Goal: Navigation & Orientation: Find specific page/section

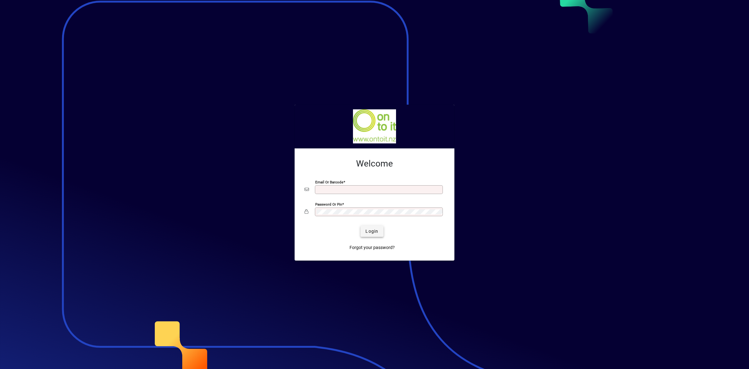
type input "**********"
click at [377, 233] on span "Login" at bounding box center [371, 231] width 13 height 7
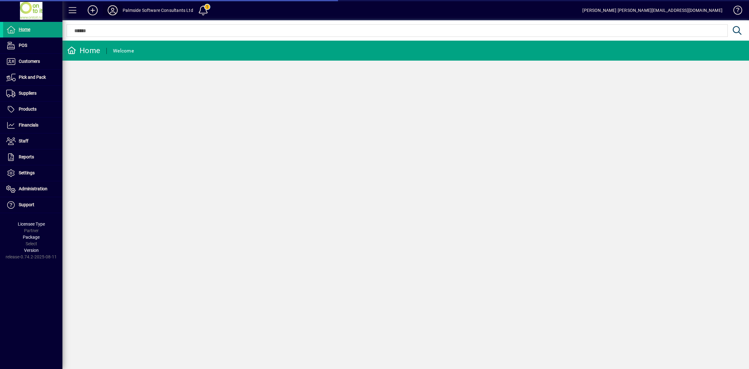
click at [116, 10] on icon at bounding box center [112, 10] width 12 height 10
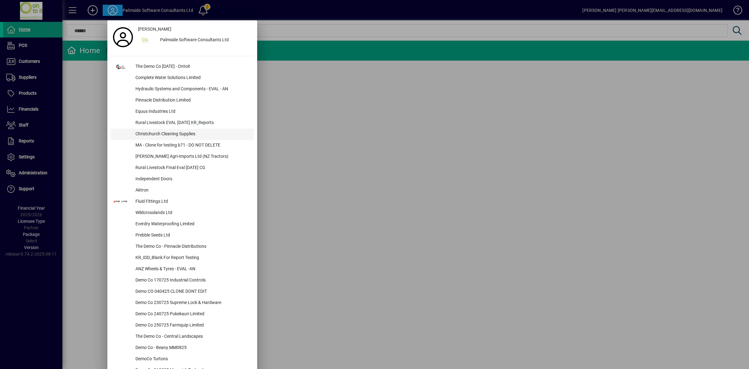
click at [179, 136] on div "Christchurch Cleaning Supplies" at bounding box center [192, 134] width 124 height 11
